Goal: Information Seeking & Learning: Learn about a topic

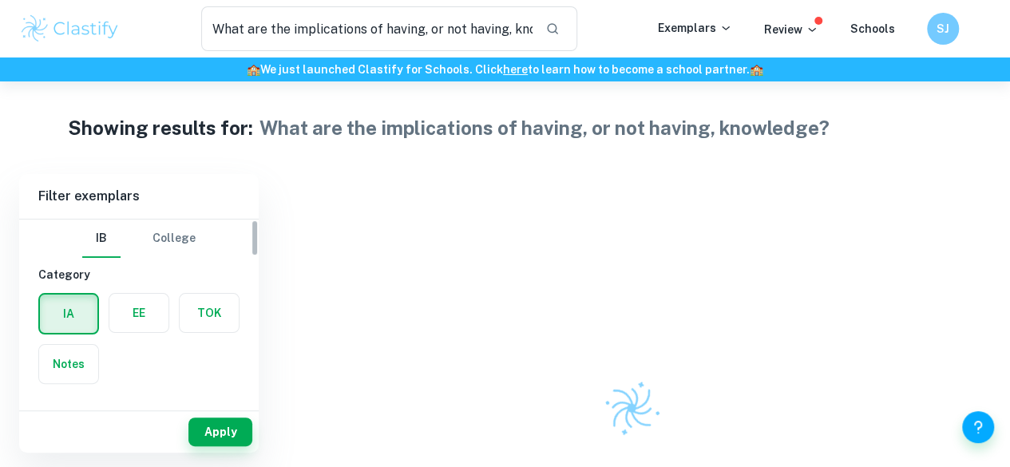
click at [189, 315] on label "button" at bounding box center [209, 313] width 59 height 38
click at [0, 0] on input "radio" at bounding box center [0, 0] width 0 height 0
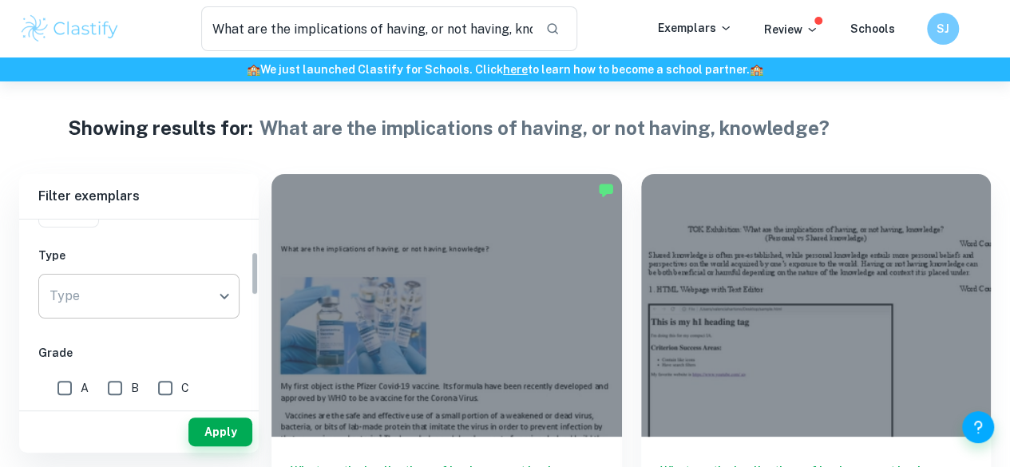
scroll to position [160, 0]
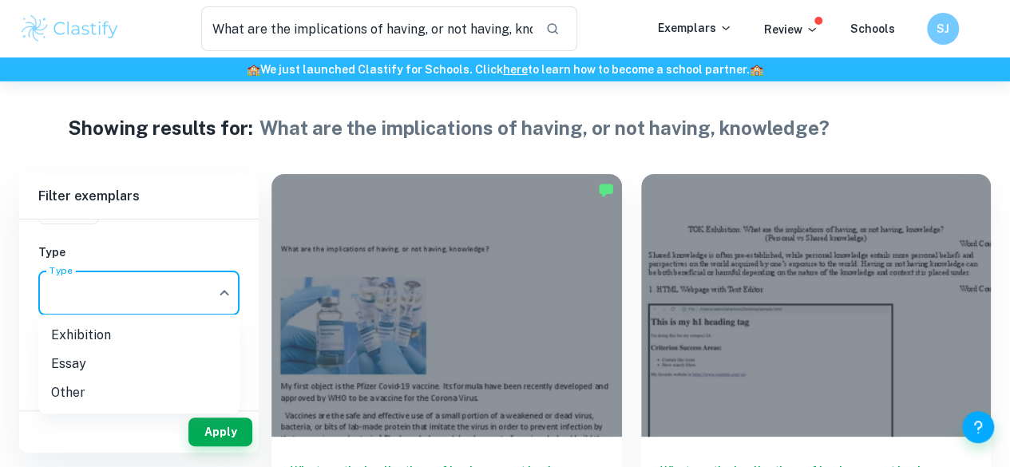
click at [158, 296] on body "We value your privacy We use cookies to enhance your browsing experience, serve…" at bounding box center [505, 314] width 1010 height 467
click at [137, 330] on li "Exhibition" at bounding box center [138, 335] width 201 height 29
type input "Exhibition"
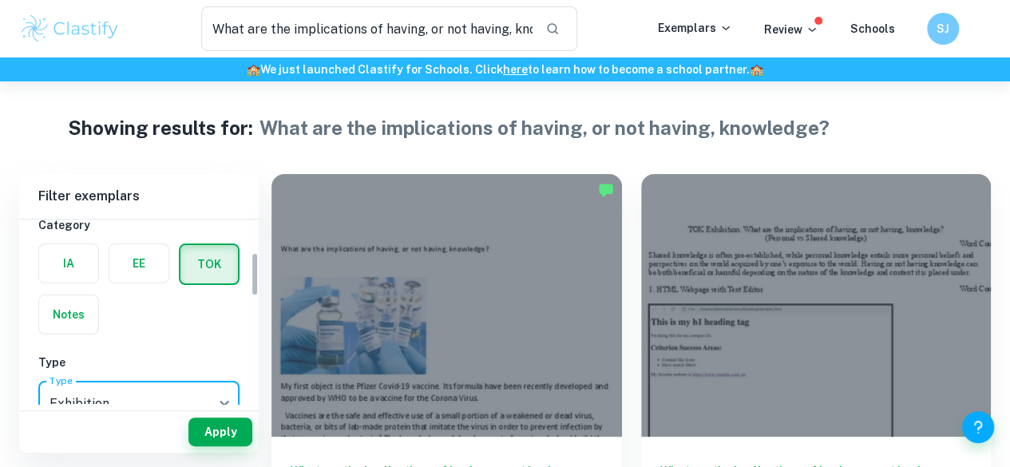
scroll to position [0, 0]
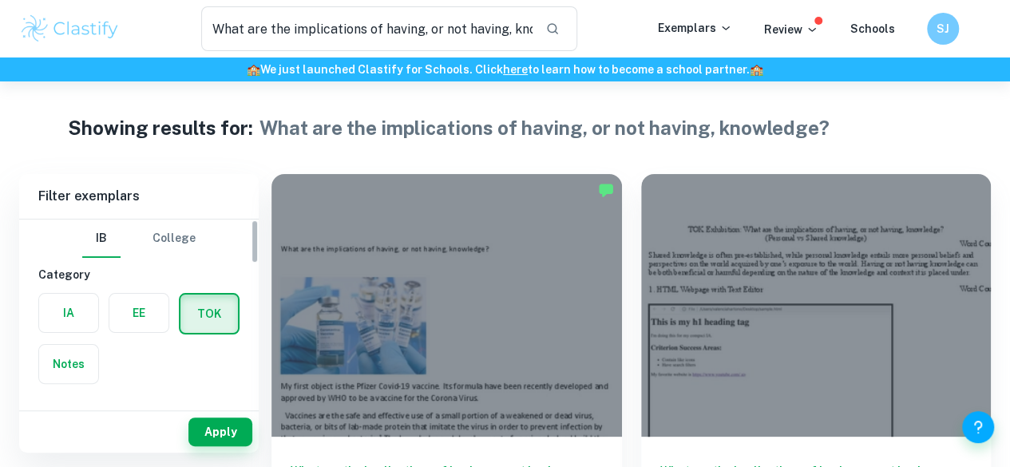
drag, startPoint x: 222, startPoint y: 426, endPoint x: 238, endPoint y: 393, distance: 36.4
click at [222, 426] on button "Apply" at bounding box center [220, 432] width 64 height 29
click at [543, 23] on div "What are the implications of having, or not having, knowledge? ​" at bounding box center [389, 28] width 376 height 45
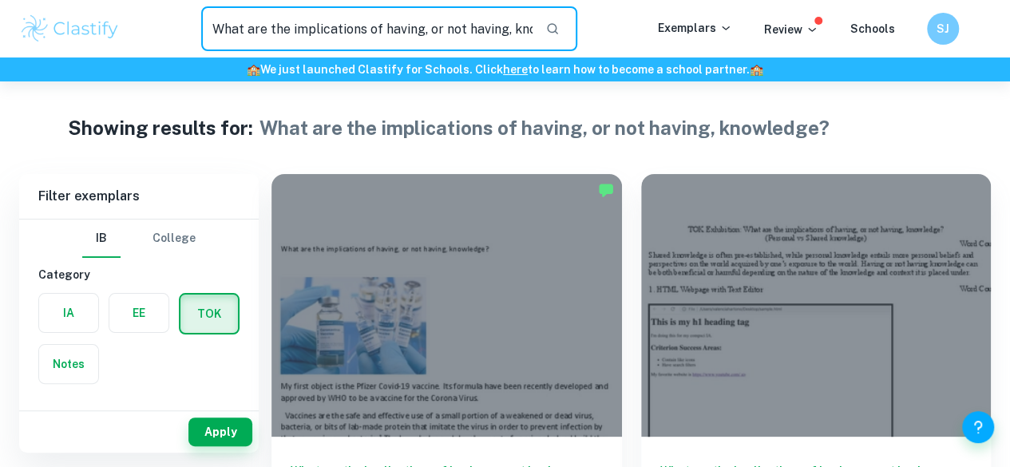
click at [557, 30] on icon "button" at bounding box center [552, 29] width 14 height 14
click at [533, 31] on input "What are the implications of having, or not having, knowledge?" at bounding box center [366, 28] width 331 height 45
click at [529, 35] on input "What are the implications of having, or not having, knowledge?" at bounding box center [366, 28] width 331 height 45
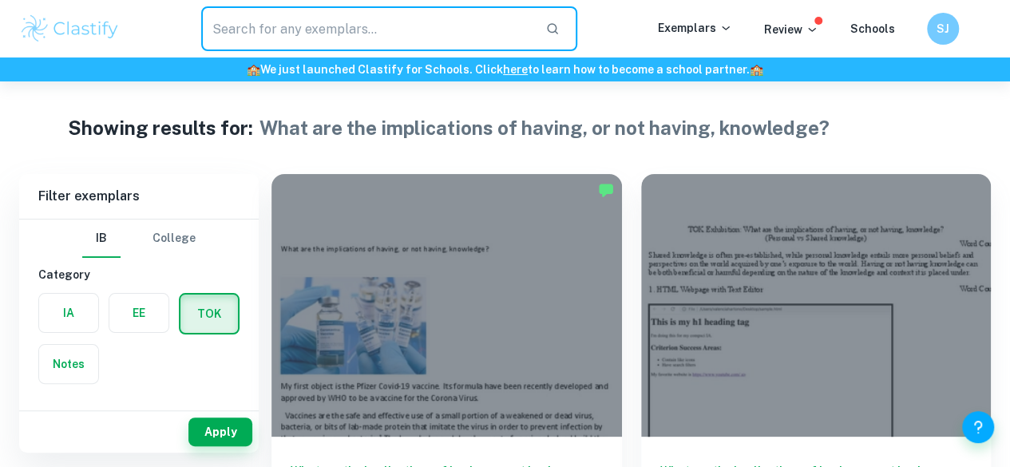
click at [529, 35] on input "What are the implications of having, or not having, knowledge?" at bounding box center [366, 28] width 331 height 45
type input "why do we seek knowledge"
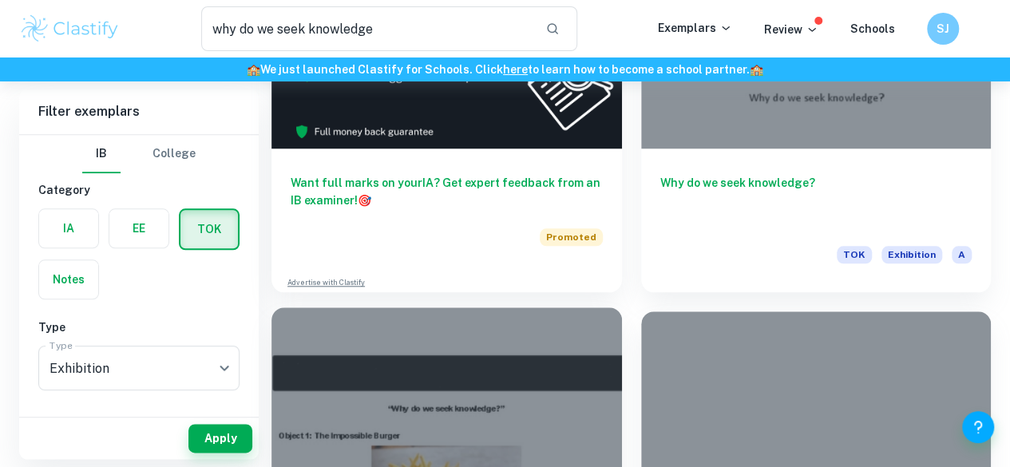
scroll to position [719, 0]
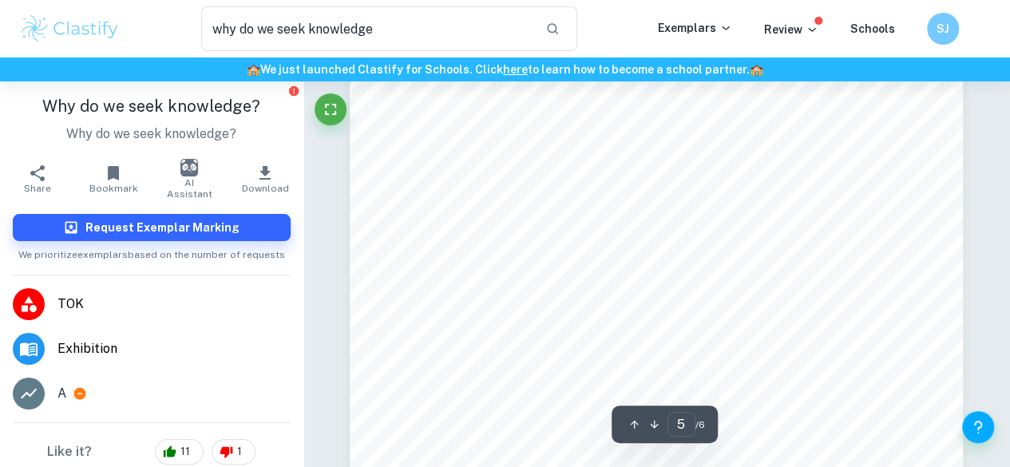
scroll to position [3685, 0]
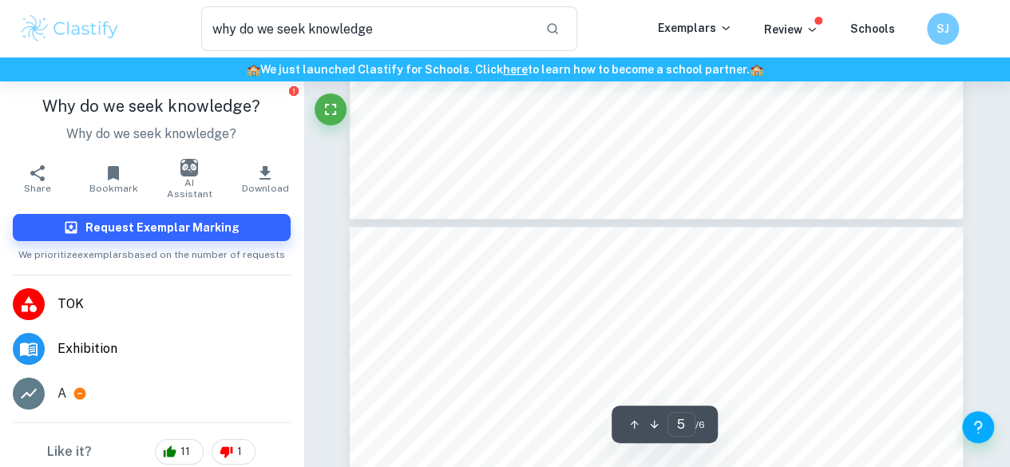
type input "6"
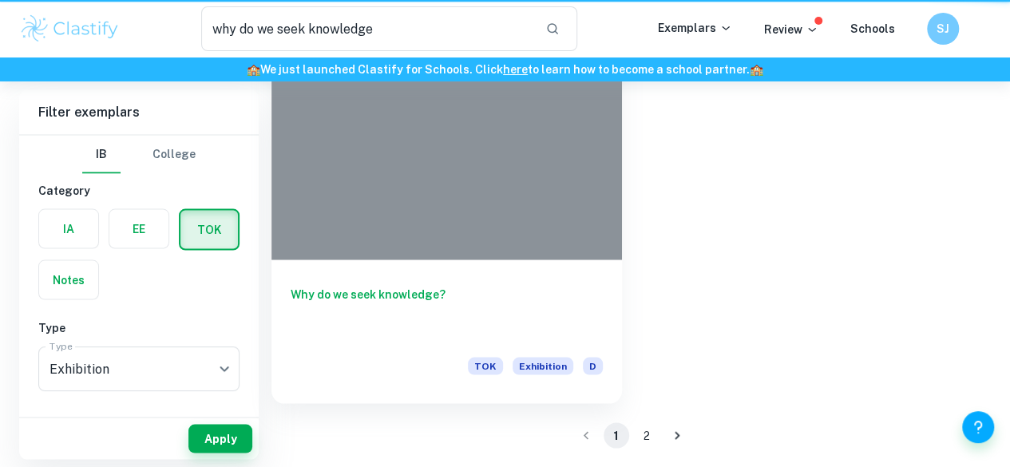
scroll to position [719, 0]
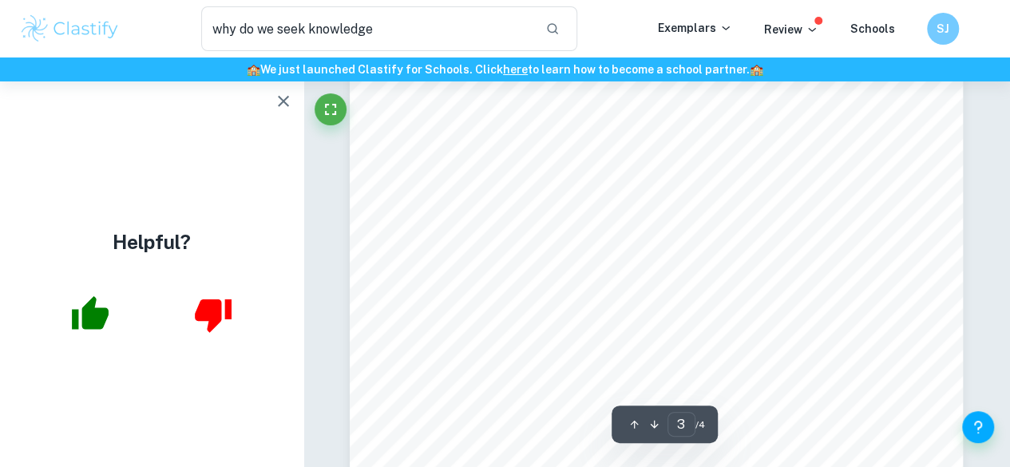
scroll to position [2236, 0]
type input "3"
